Goal: Task Accomplishment & Management: Use online tool/utility

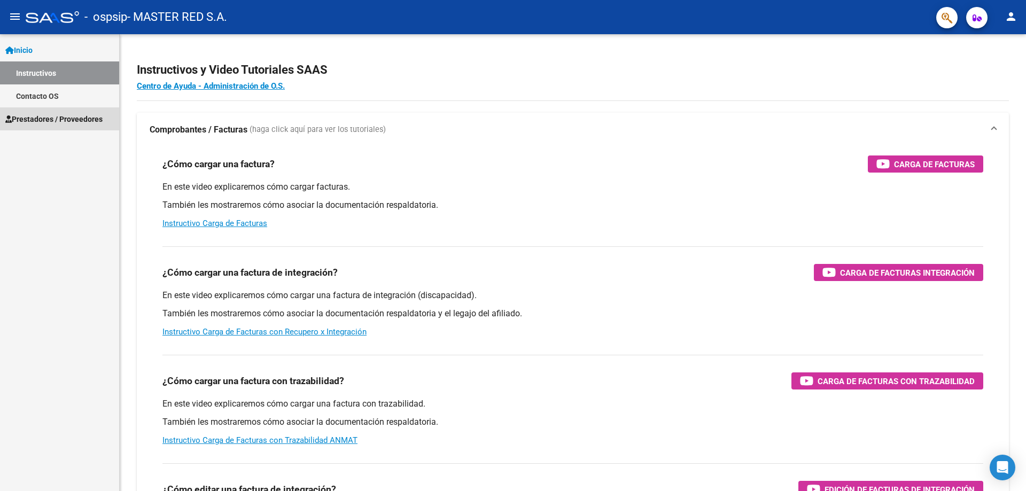
click at [67, 114] on span "Prestadores / Proveedores" at bounding box center [53, 119] width 97 height 12
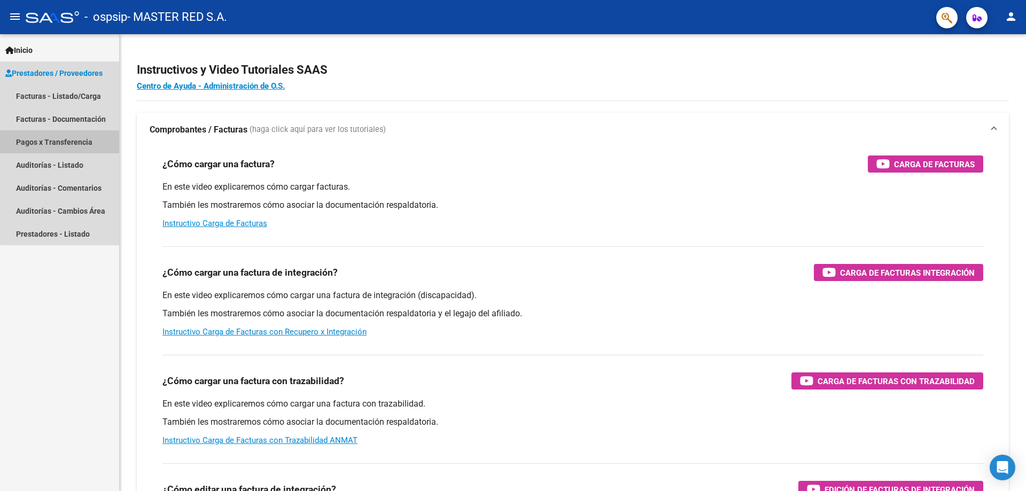
click at [65, 141] on link "Pagos x Transferencia" at bounding box center [59, 141] width 119 height 23
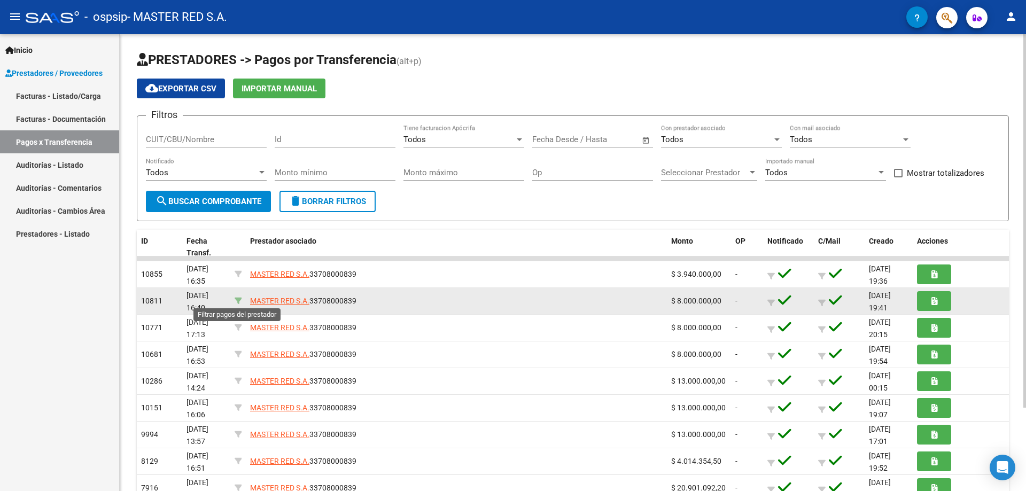
click at [239, 300] on icon at bounding box center [238, 300] width 7 height 7
type input "33708000839"
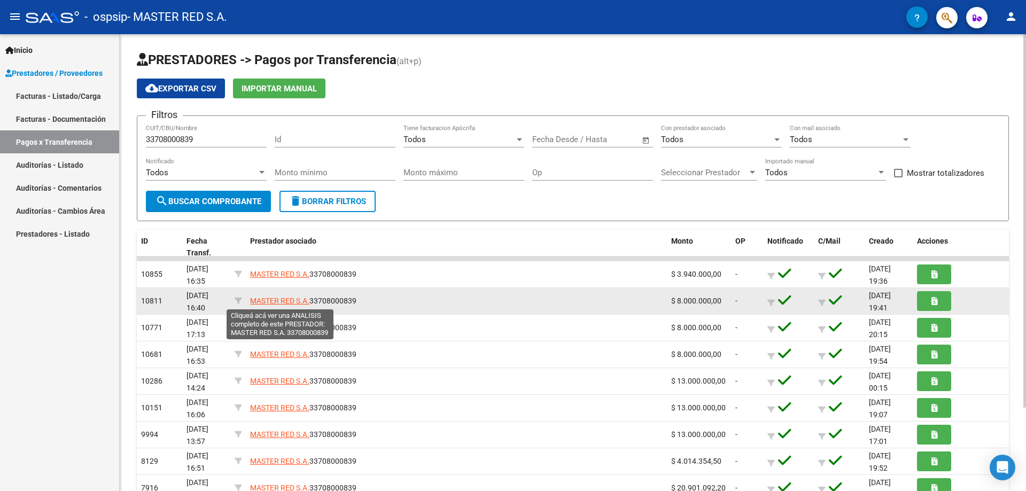
click at [275, 300] on span "MASTER RED S.A." at bounding box center [279, 301] width 59 height 9
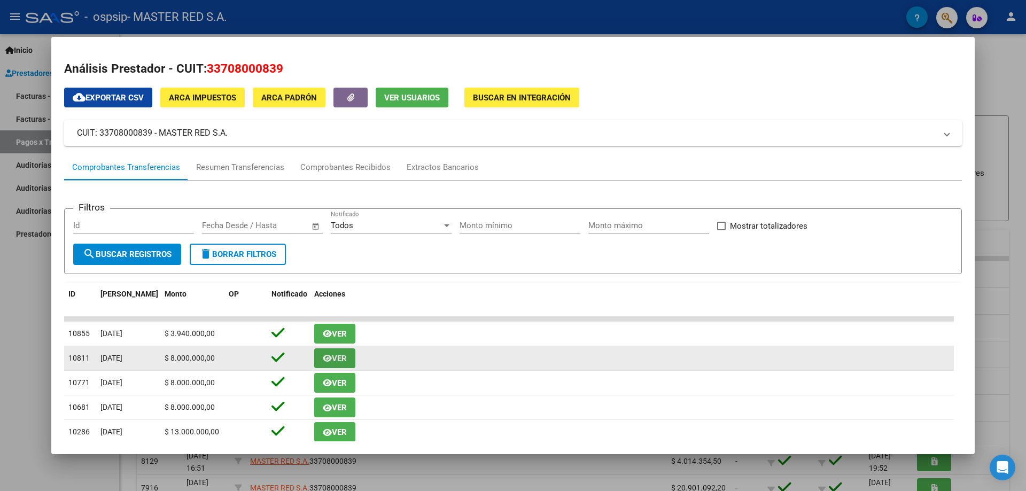
click at [338, 357] on span "Ver" at bounding box center [339, 359] width 15 height 10
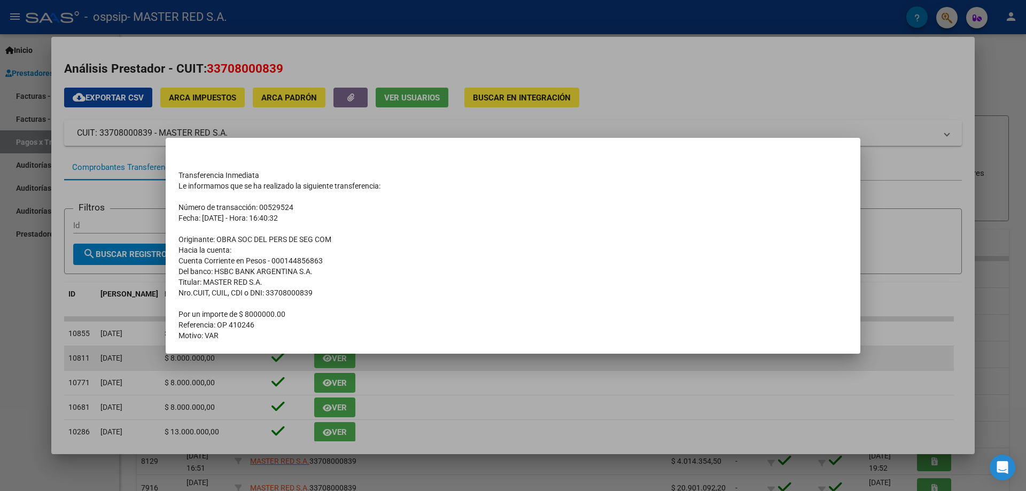
click at [209, 366] on div at bounding box center [513, 245] width 1026 height 491
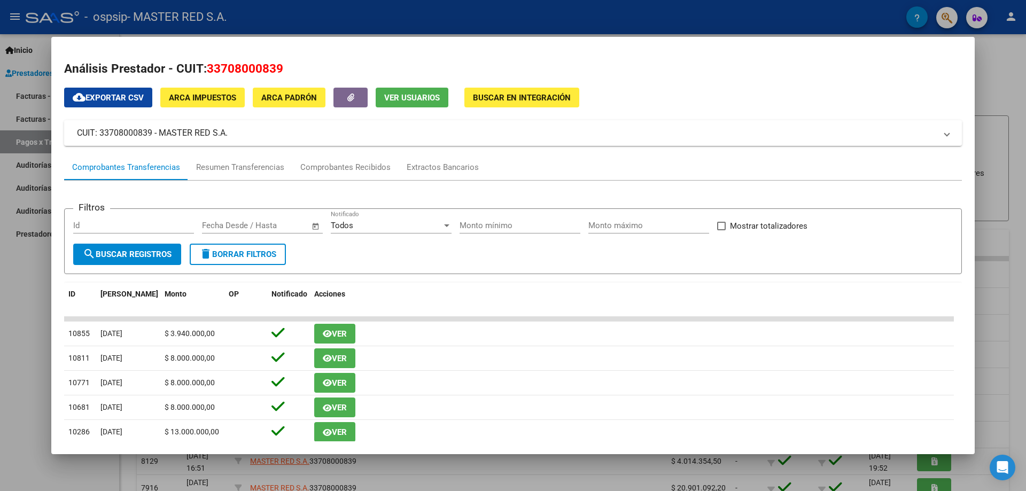
click at [34, 291] on div at bounding box center [513, 245] width 1026 height 491
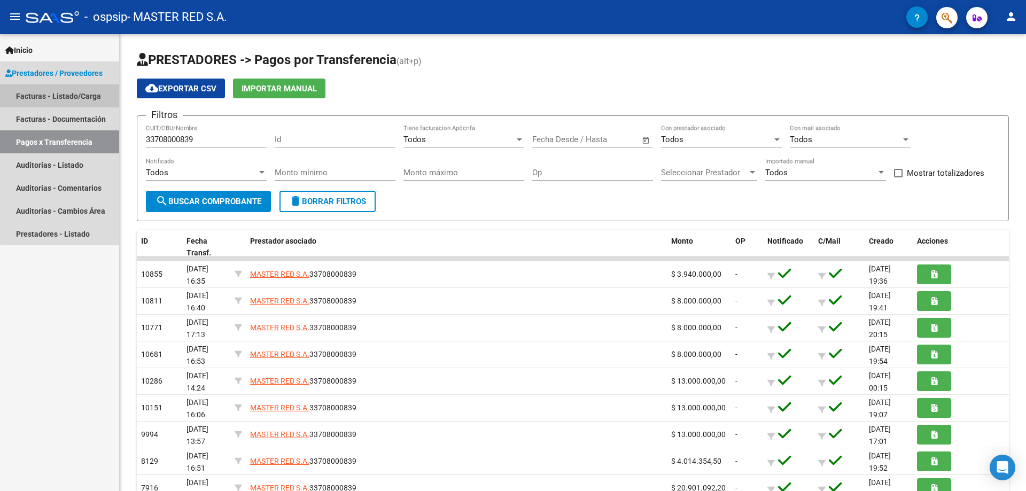
click at [74, 94] on link "Facturas - Listado/Carga" at bounding box center [59, 95] width 119 height 23
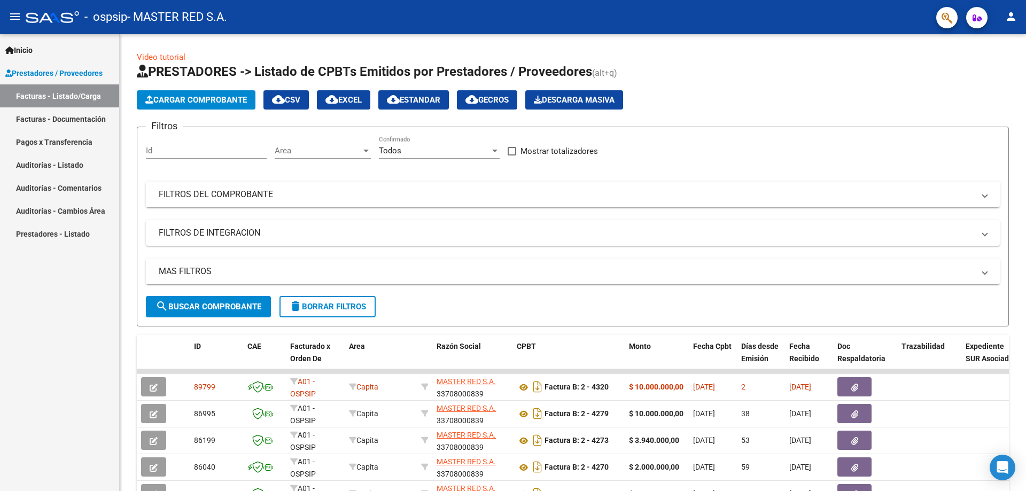
click at [53, 141] on link "Pagos x Transferencia" at bounding box center [59, 141] width 119 height 23
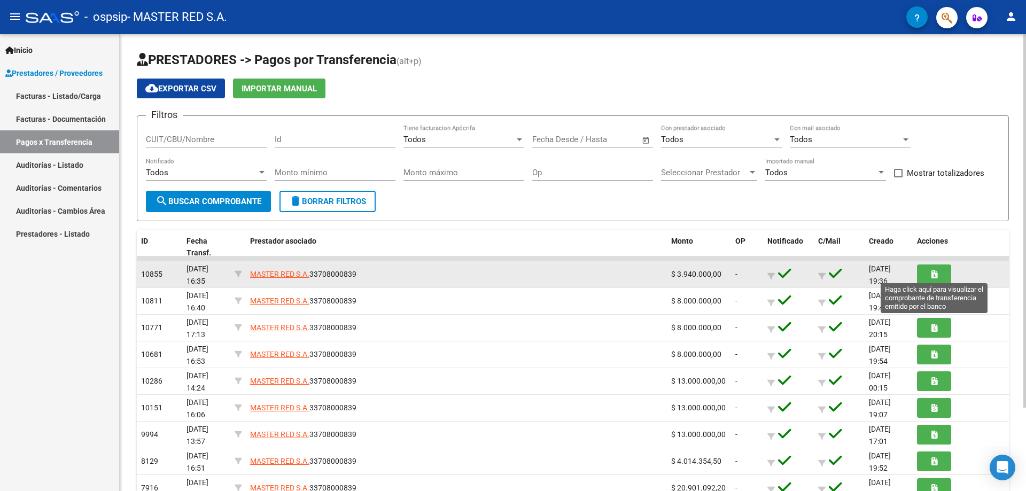
click at [938, 272] on button "button" at bounding box center [934, 275] width 34 height 20
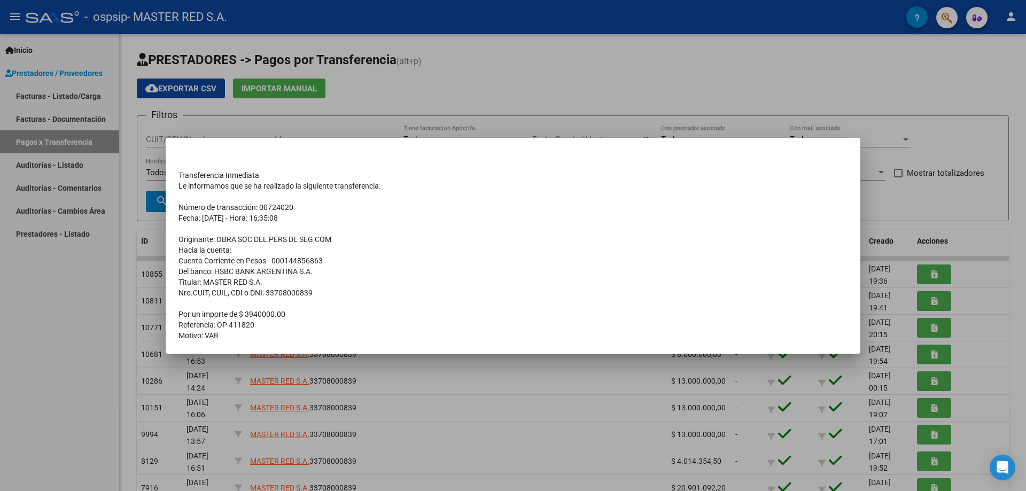
click at [930, 303] on div at bounding box center [513, 245] width 1026 height 491
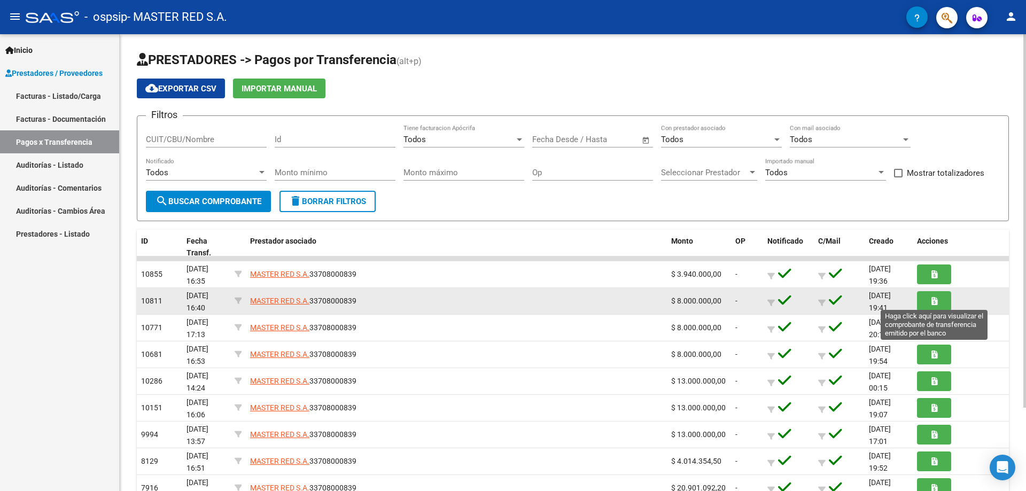
click at [936, 299] on icon "button" at bounding box center [935, 301] width 6 height 8
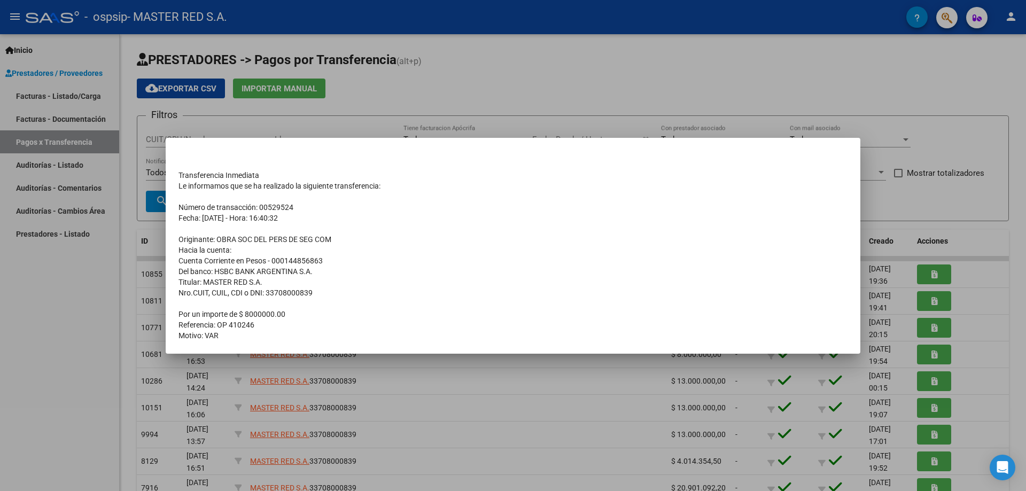
click at [784, 374] on div at bounding box center [513, 245] width 1026 height 491
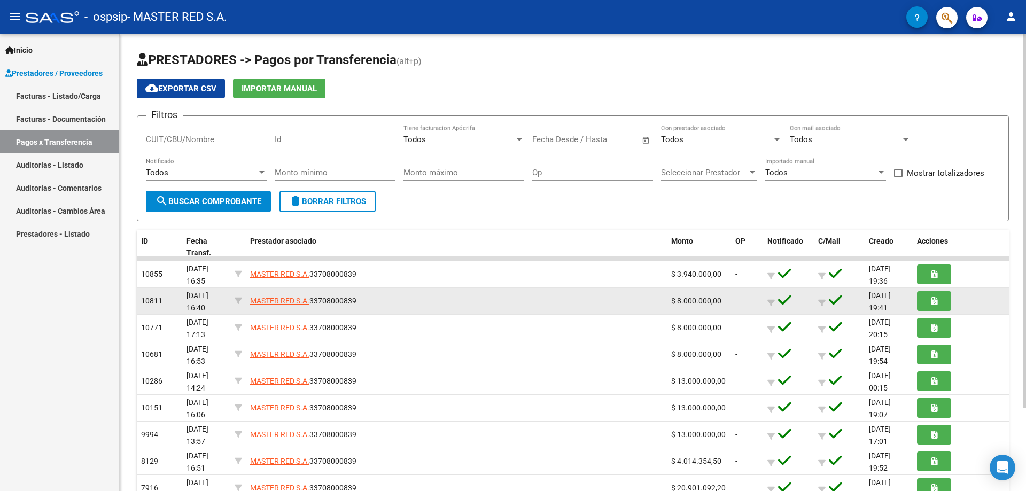
click at [152, 303] on span "10811" at bounding box center [151, 301] width 21 height 9
